Goal: Complete application form

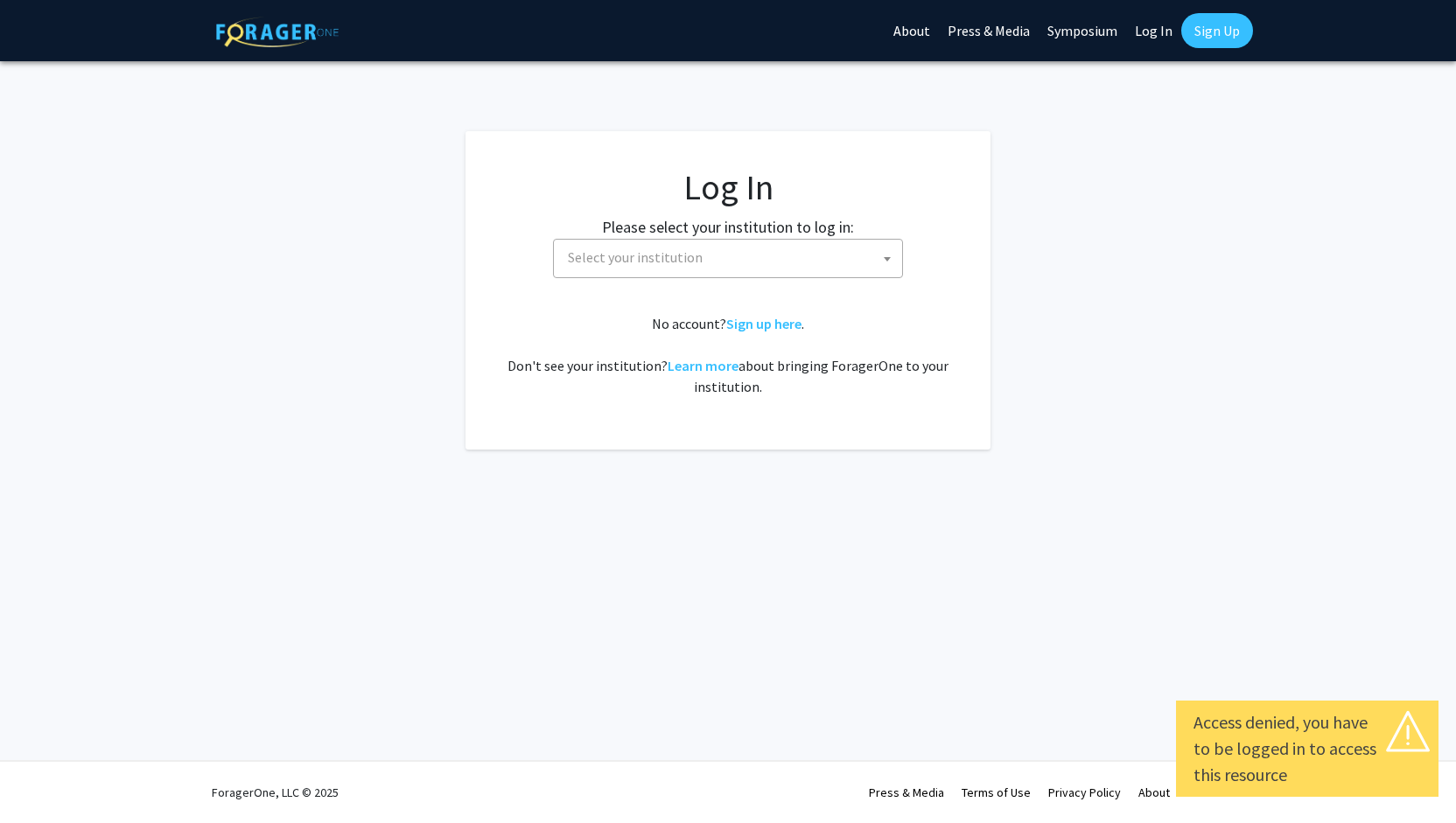
select select
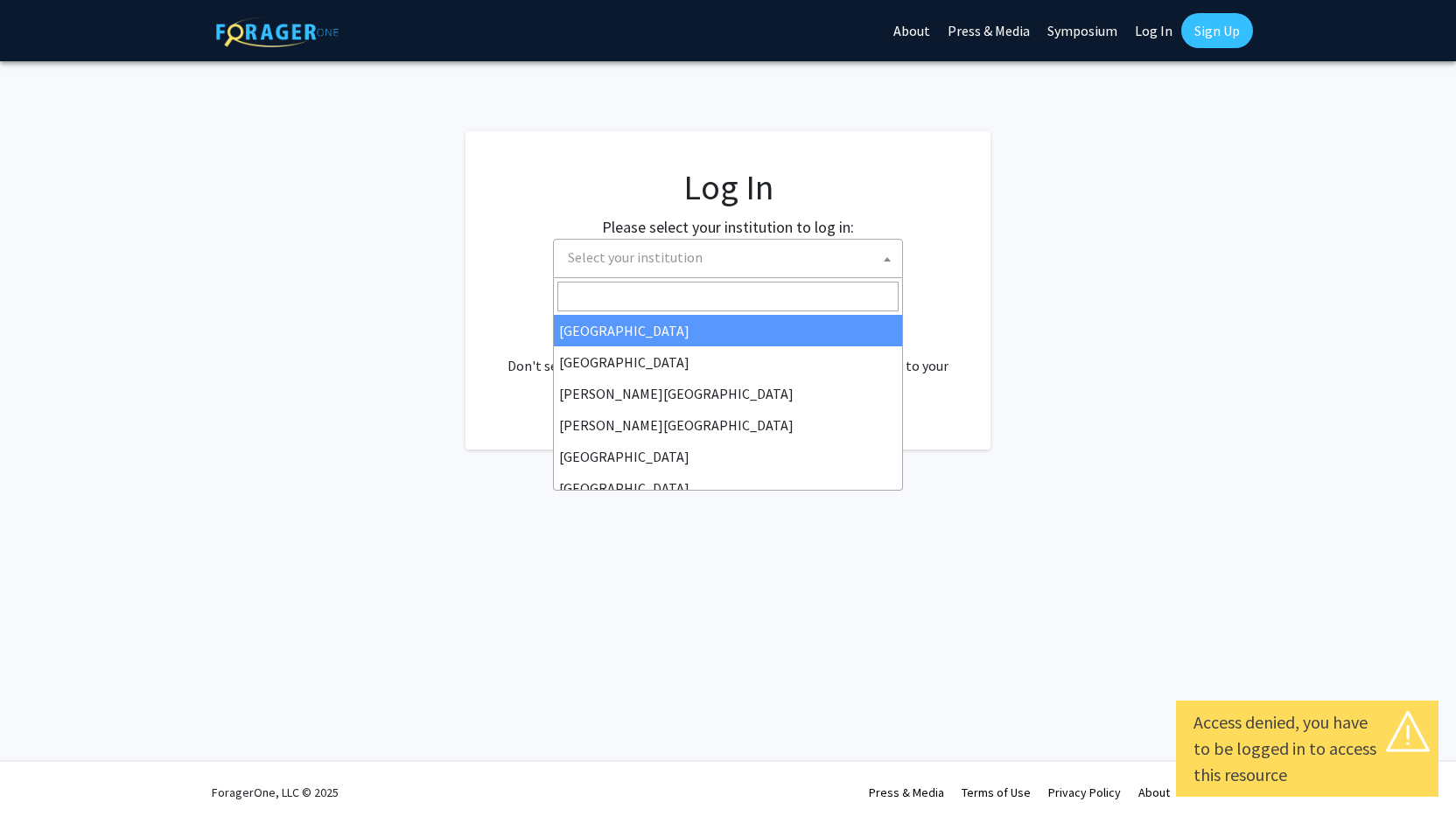
click at [669, 257] on span "Select your institution" at bounding box center [634, 257] width 134 height 17
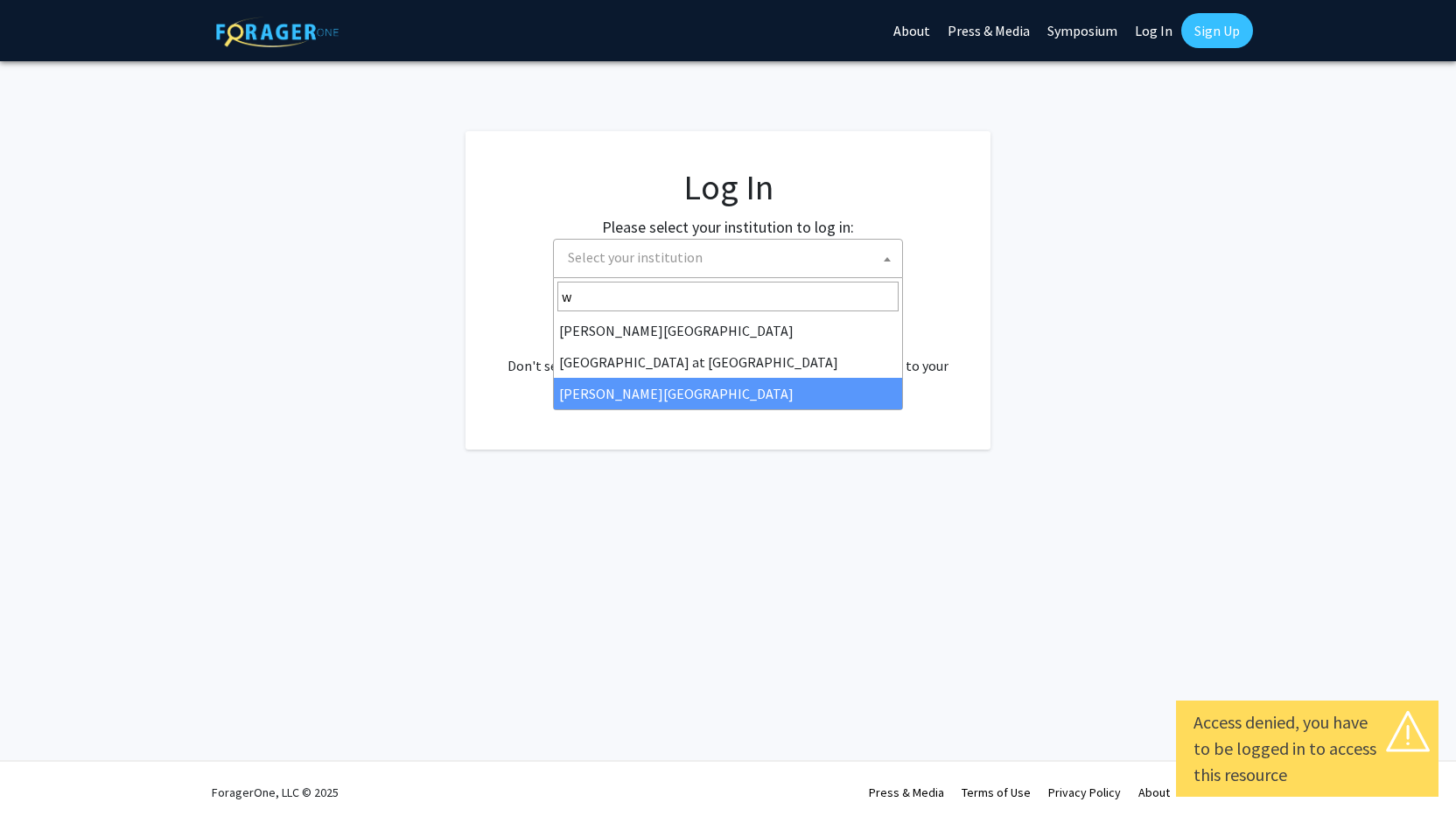
type input "w"
select select "21"
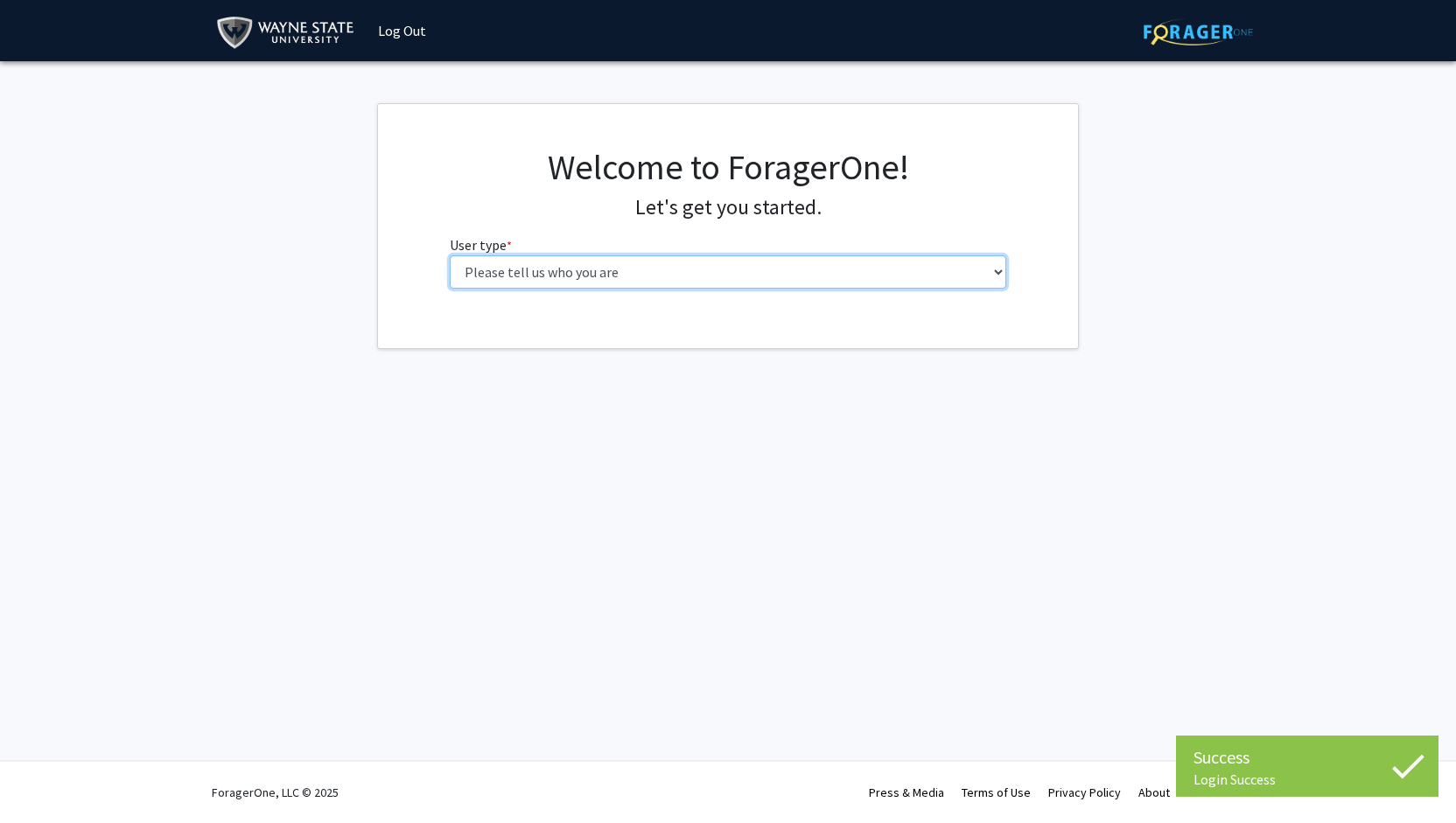
click at [847, 265] on select "Please tell us who you are Undergraduate Student Master's Student Doctoral Cand…" at bounding box center [728, 272] width 557 height 33
select select "1: undergrad"
click at [450, 256] on select "Please tell us who you are Undergraduate Student Master's Student Doctoral Cand…" at bounding box center [728, 272] width 557 height 33
